Goal: Find specific page/section

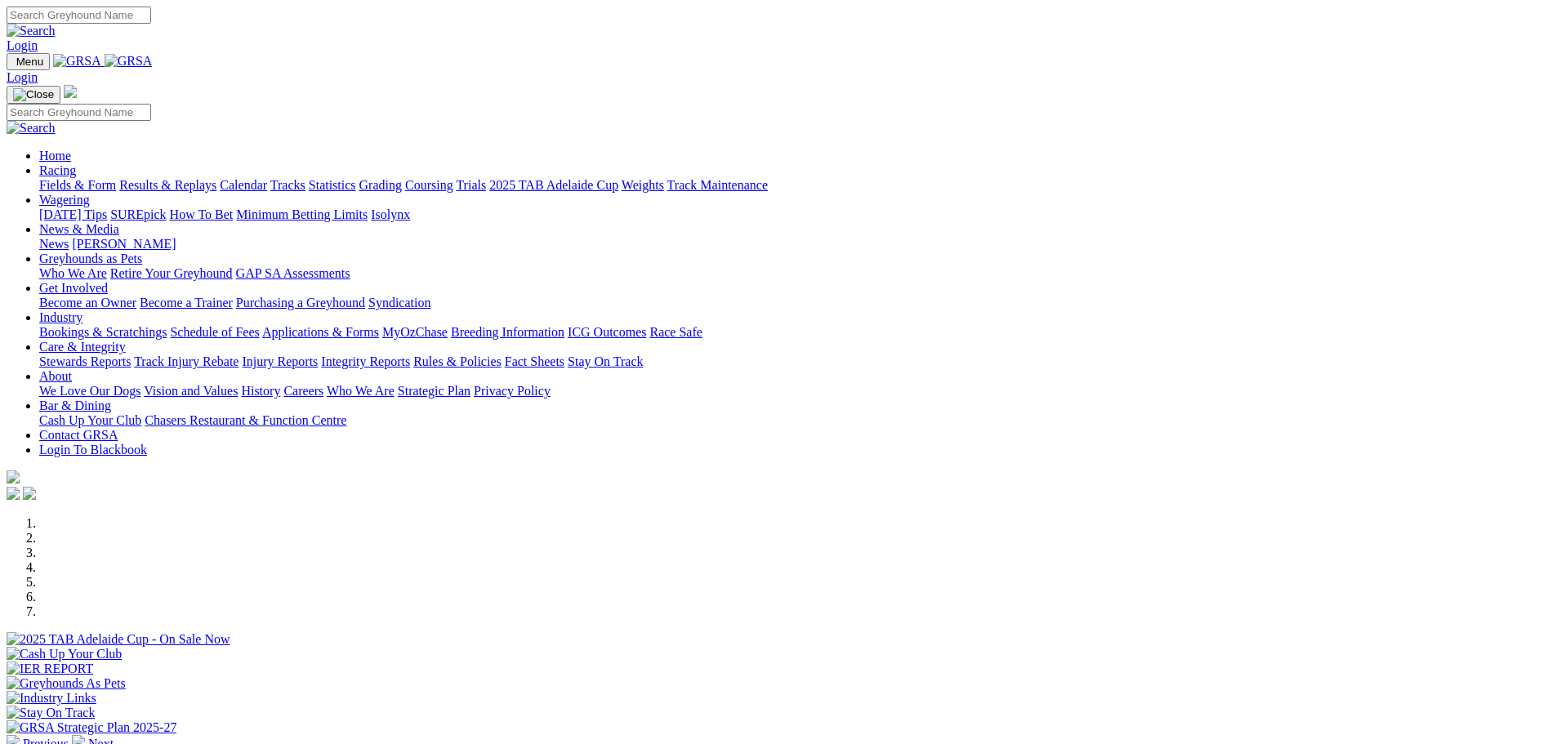
scroll to position [490, 0]
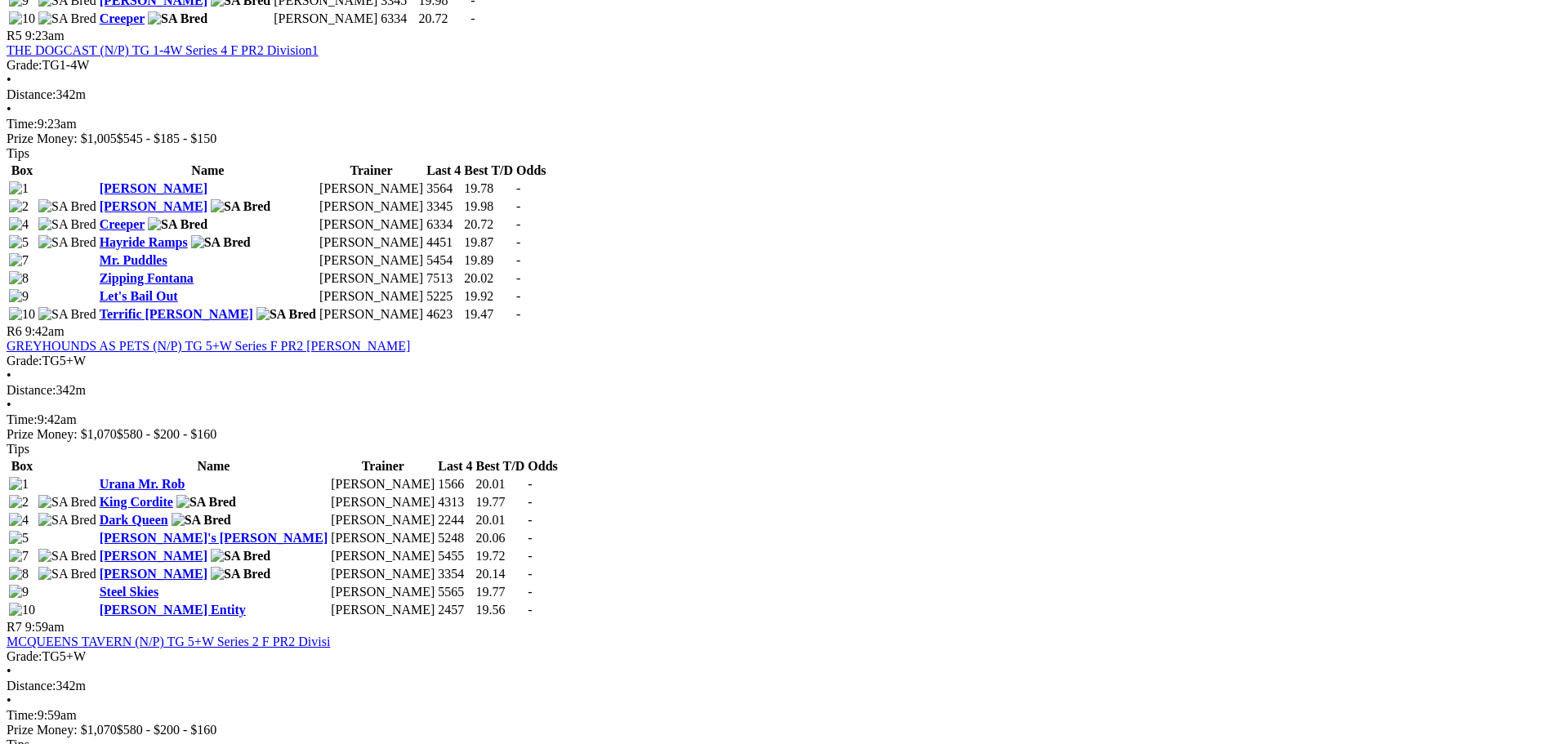
drag, startPoint x: 225, startPoint y: 307, endPoint x: 121, endPoint y: -25, distance: 347.5
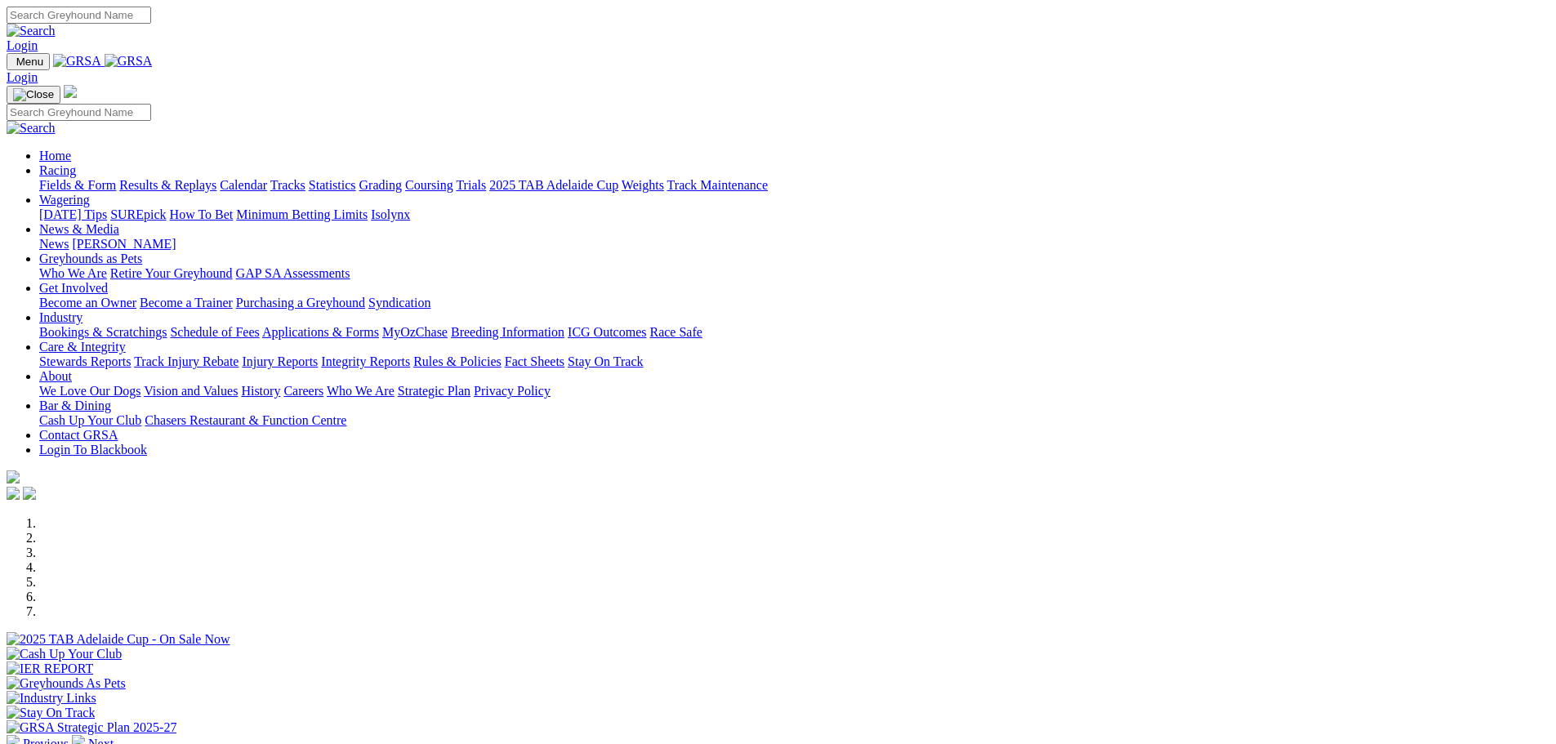
scroll to position [490, 0]
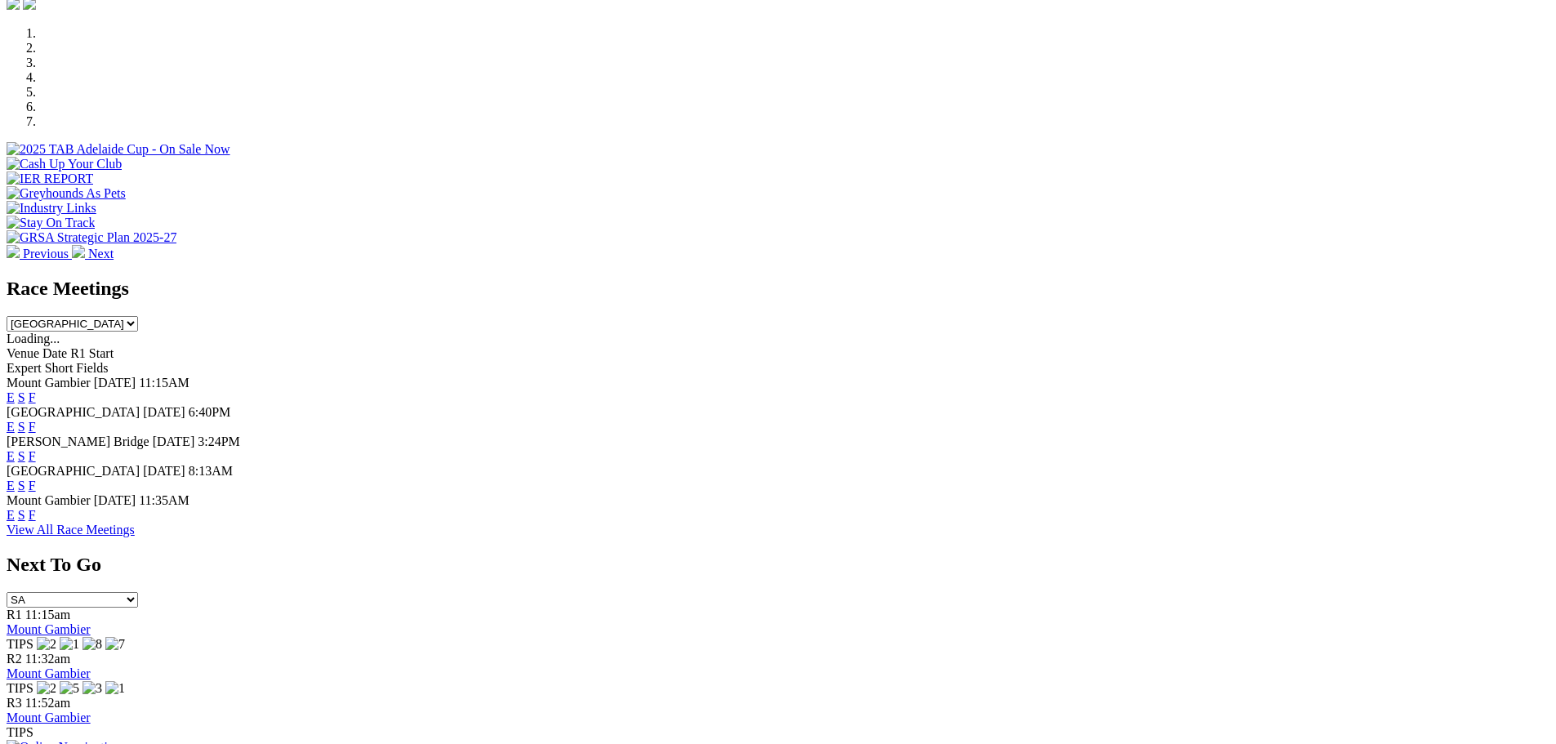
click at [36, 420] on link "F" at bounding box center [32, 427] width 7 height 14
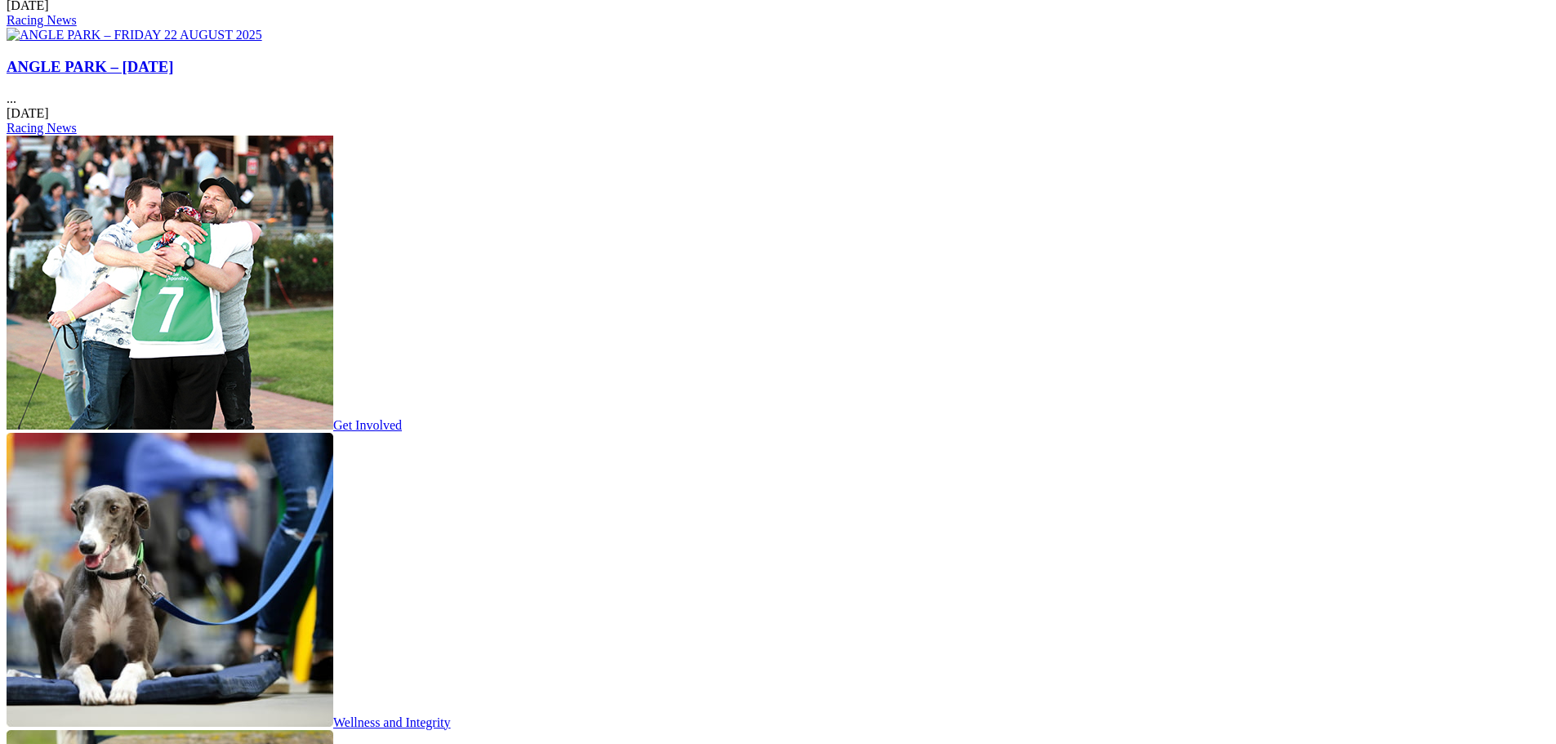
scroll to position [3366, 0]
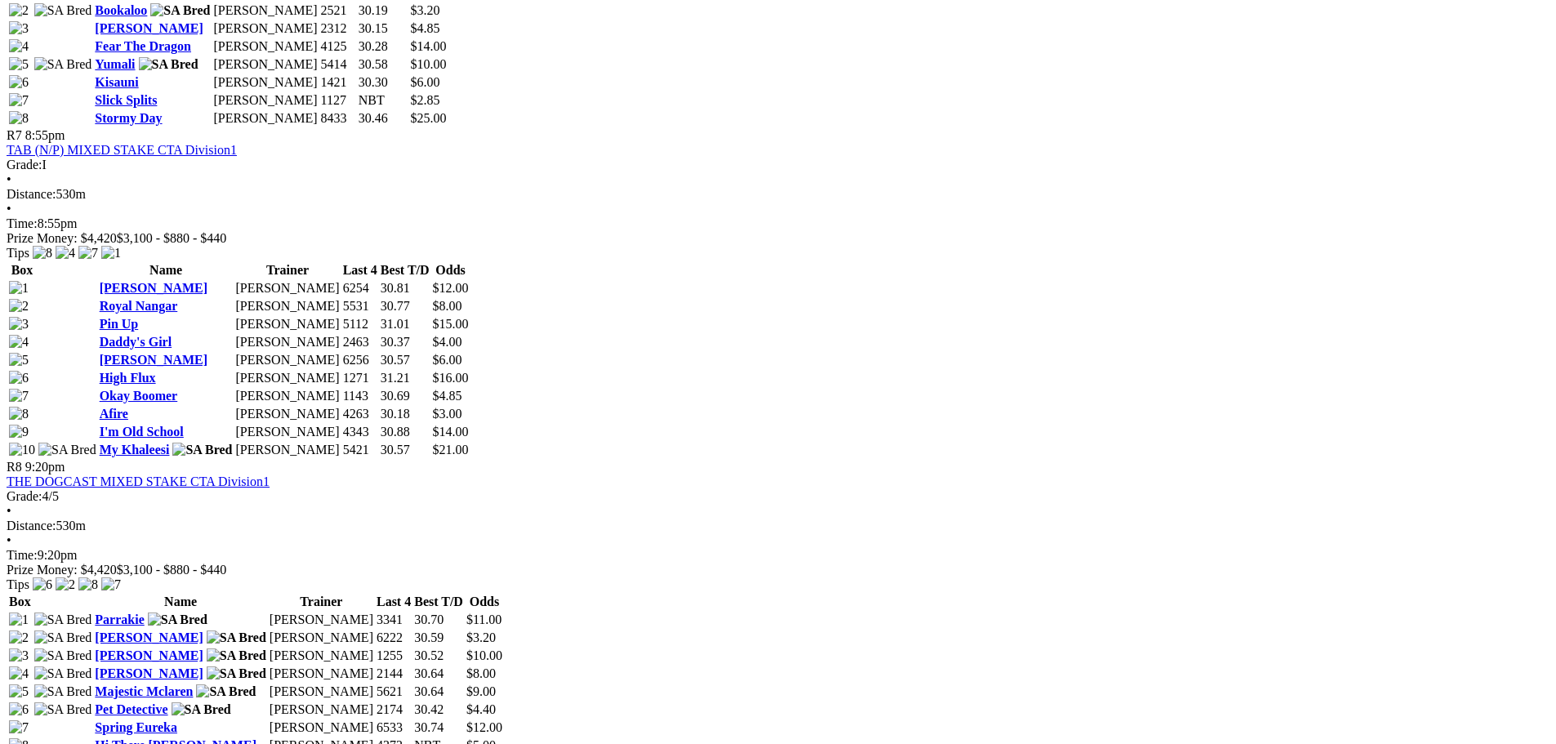
scroll to position [2502, 0]
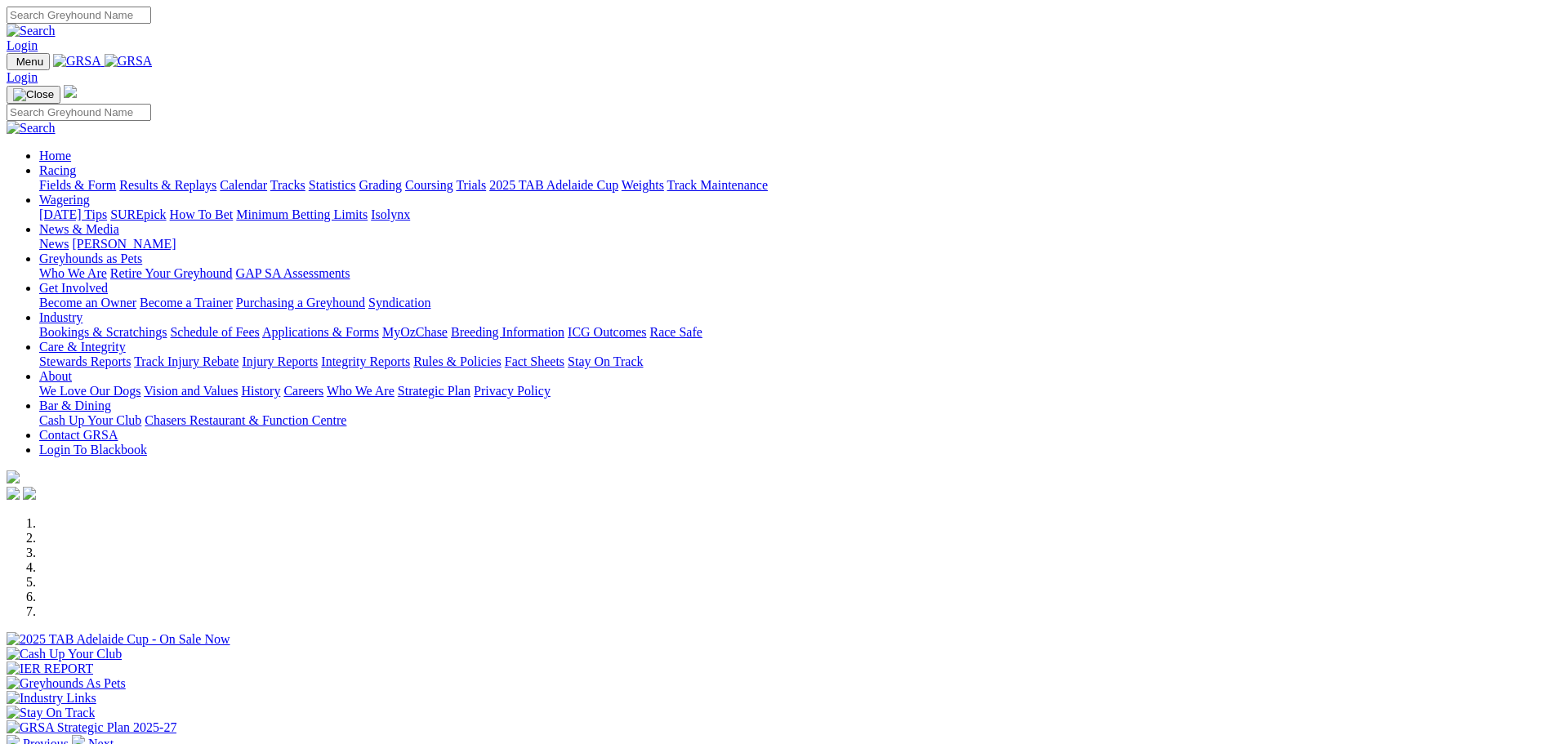
scroll to position [3366, 0]
